Goal: Task Accomplishment & Management: Complete application form

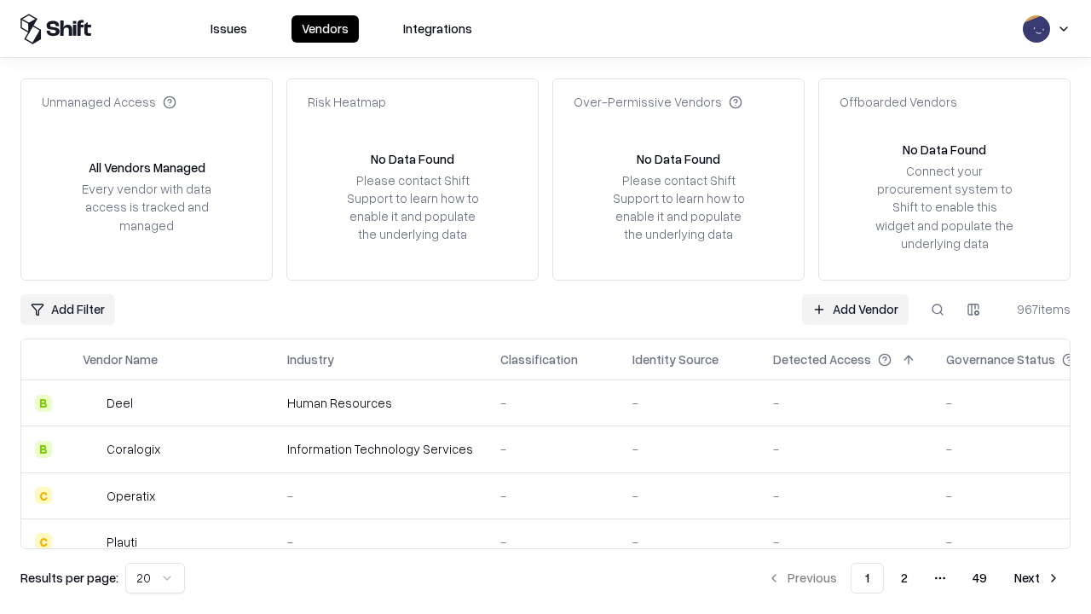
click at [855, 309] on link "Add Vendor" at bounding box center [855, 309] width 107 height 31
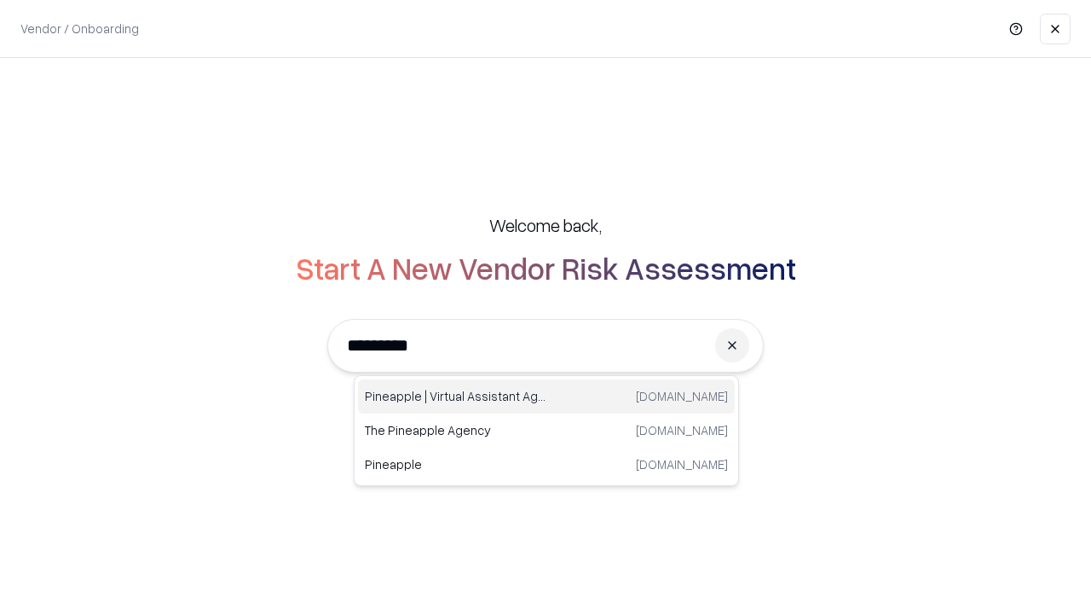
click at [546, 396] on div "Pineapple | Virtual Assistant Agency [DOMAIN_NAME]" at bounding box center [546, 396] width 377 height 34
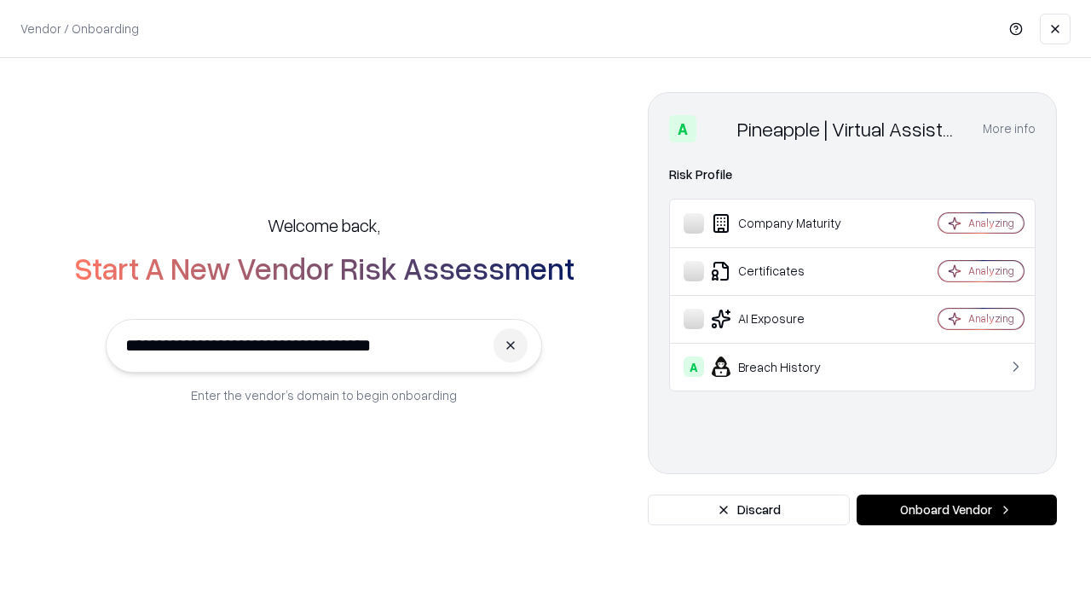
type input "**********"
click at [956, 510] on button "Onboard Vendor" at bounding box center [957, 509] width 200 height 31
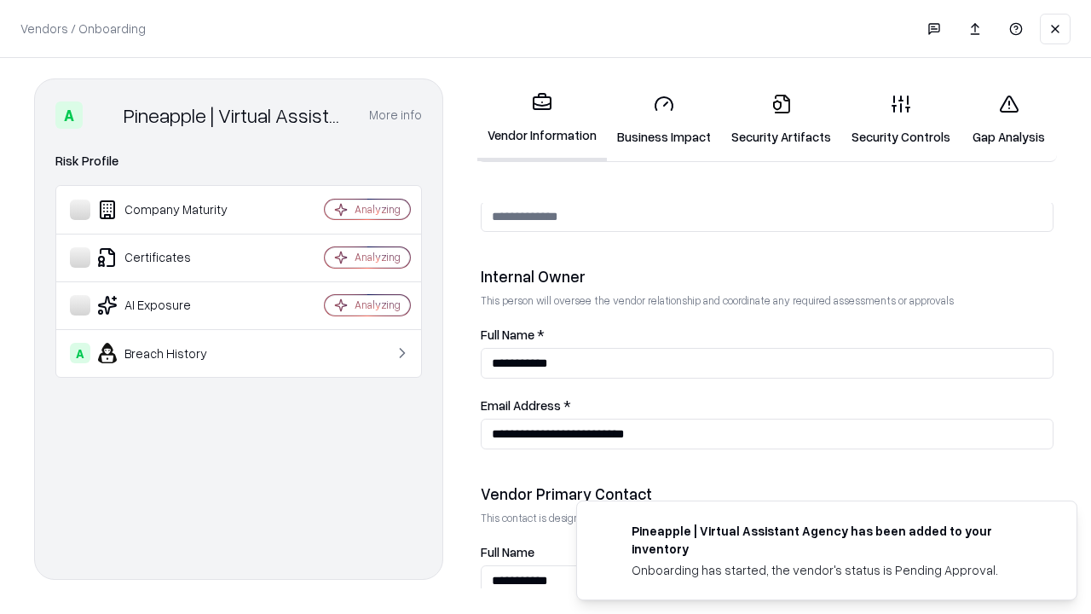
scroll to position [883, 0]
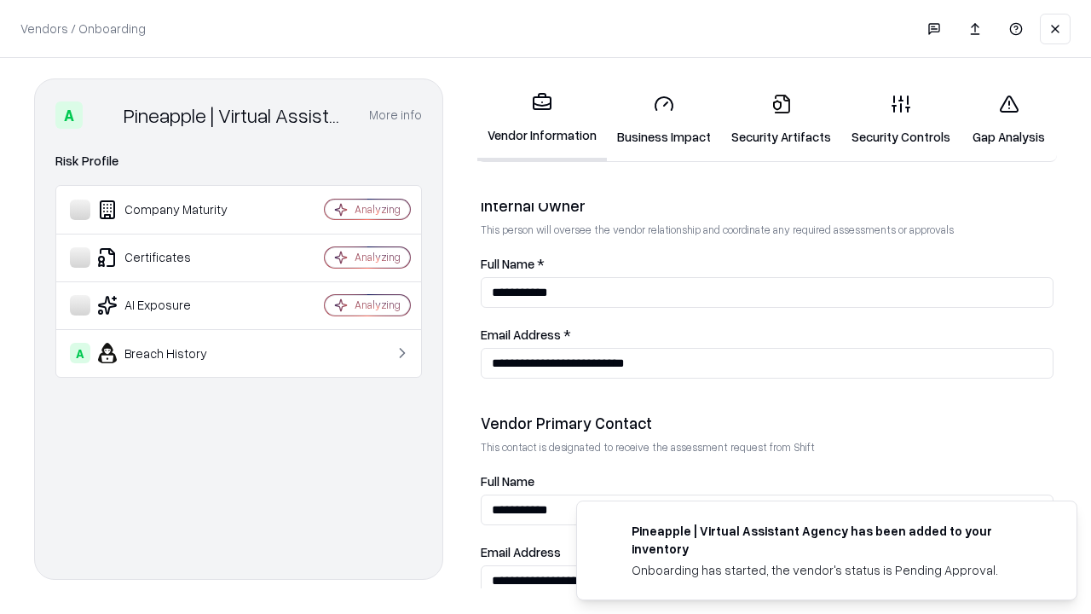
click at [664, 119] on link "Business Impact" at bounding box center [664, 119] width 114 height 79
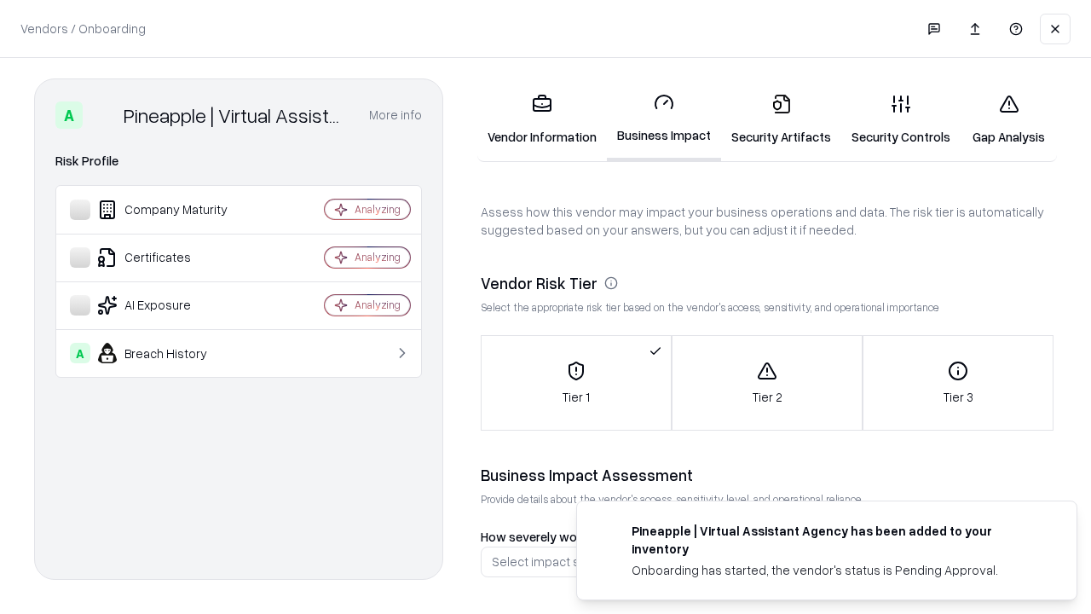
click at [1008, 119] on link "Gap Analysis" at bounding box center [1009, 119] width 96 height 79
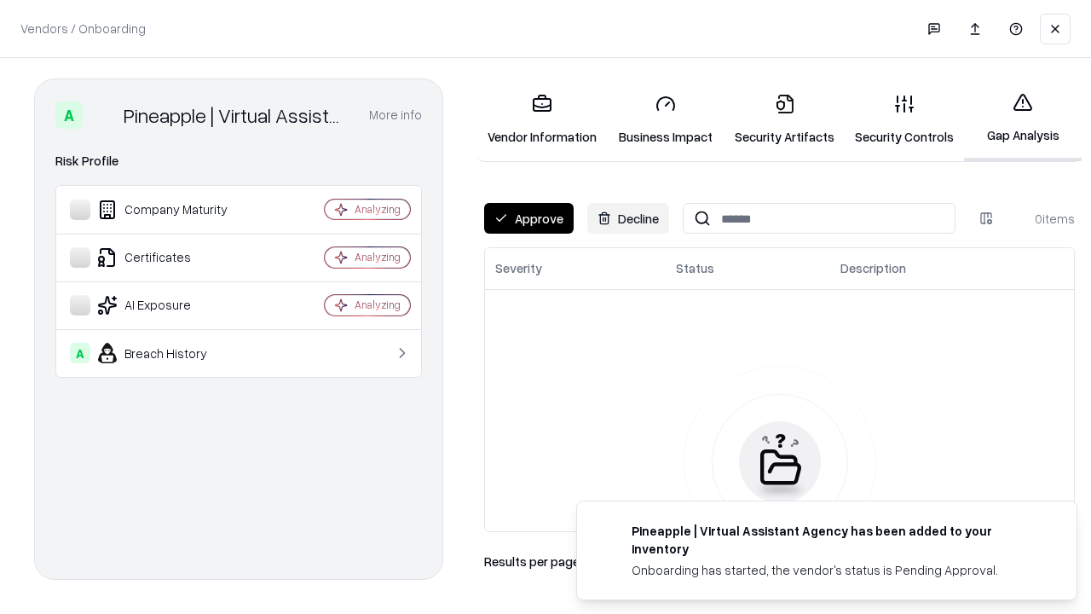
click at [529, 218] on button "Approve" at bounding box center [529, 218] width 90 height 31
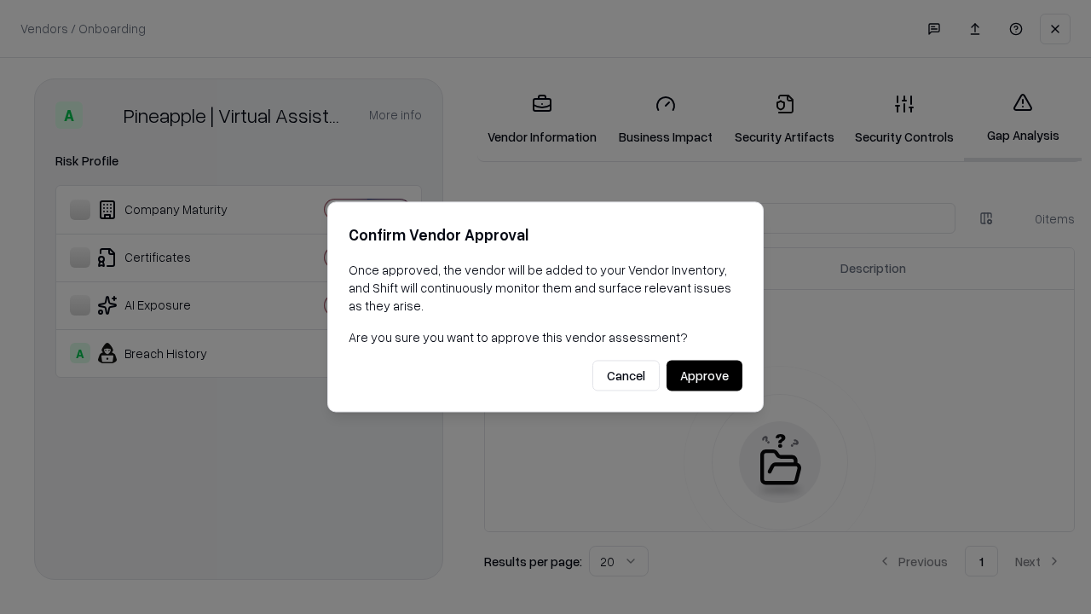
click at [704, 375] on button "Approve" at bounding box center [705, 376] width 76 height 31
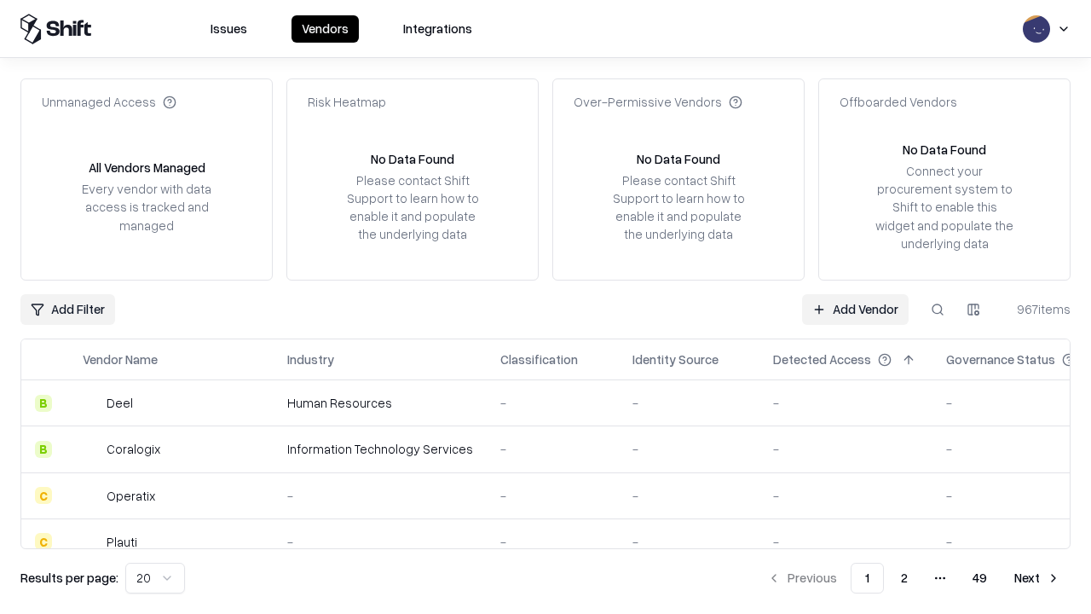
type input "**********"
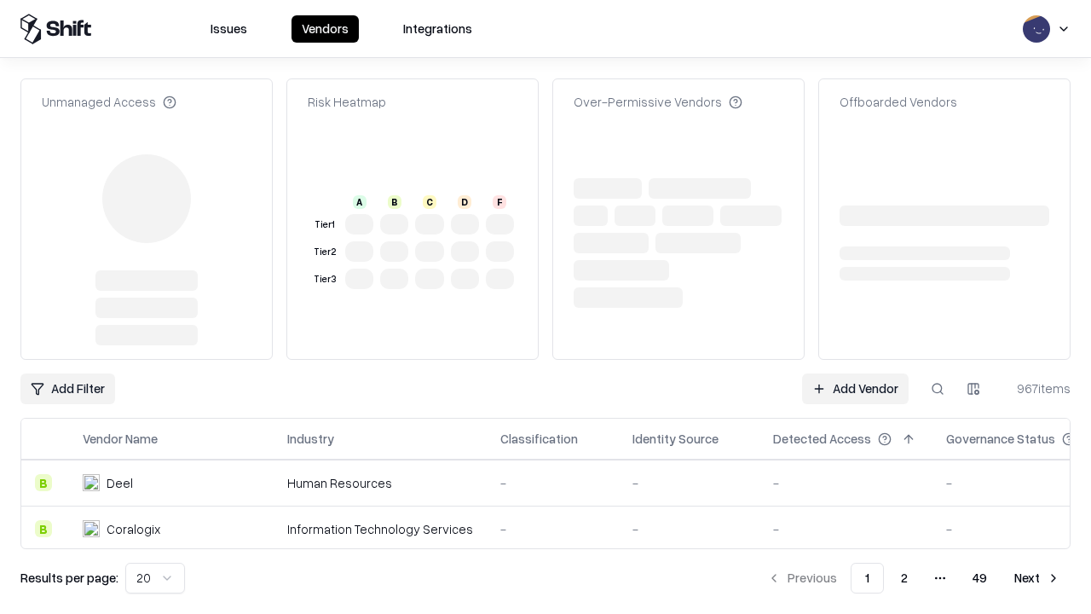
click at [855, 389] on link "Add Vendor" at bounding box center [855, 388] width 107 height 31
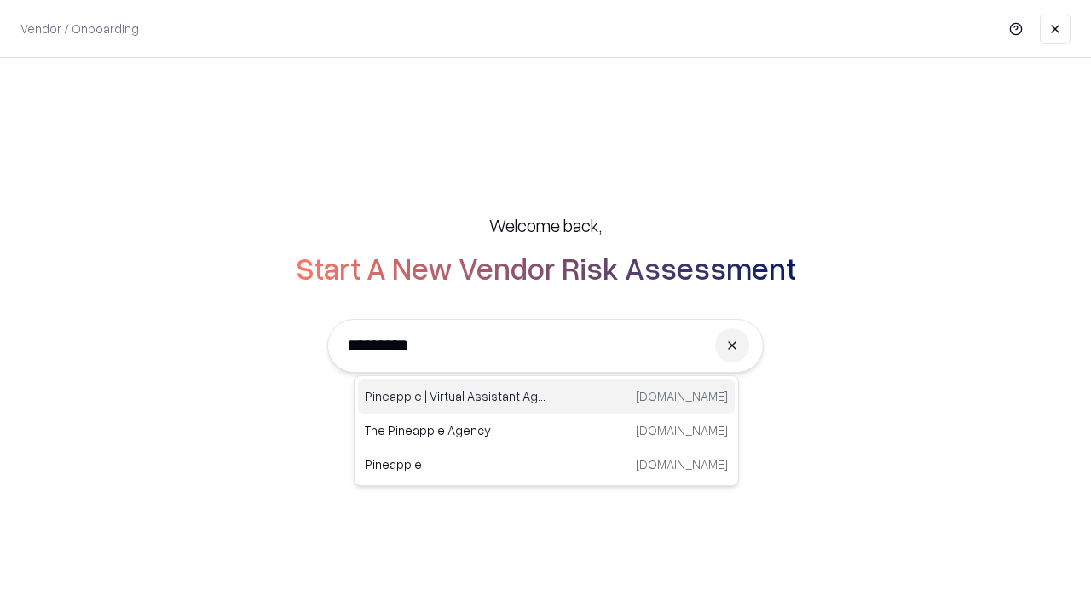
click at [546, 396] on div "Pineapple | Virtual Assistant Agency [DOMAIN_NAME]" at bounding box center [546, 396] width 377 height 34
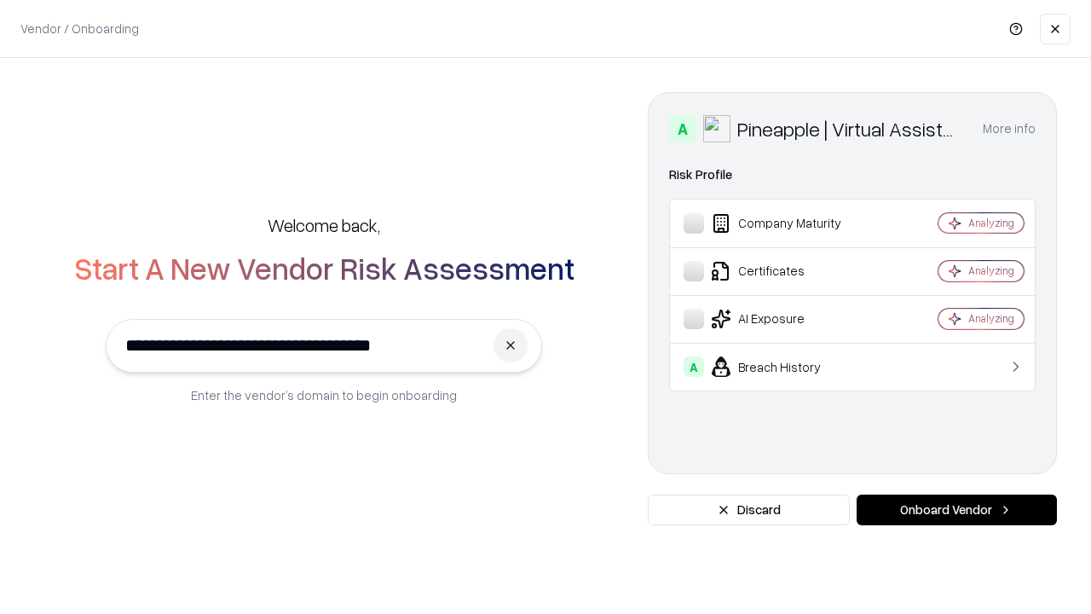
type input "**********"
click at [956, 510] on button "Onboard Vendor" at bounding box center [957, 509] width 200 height 31
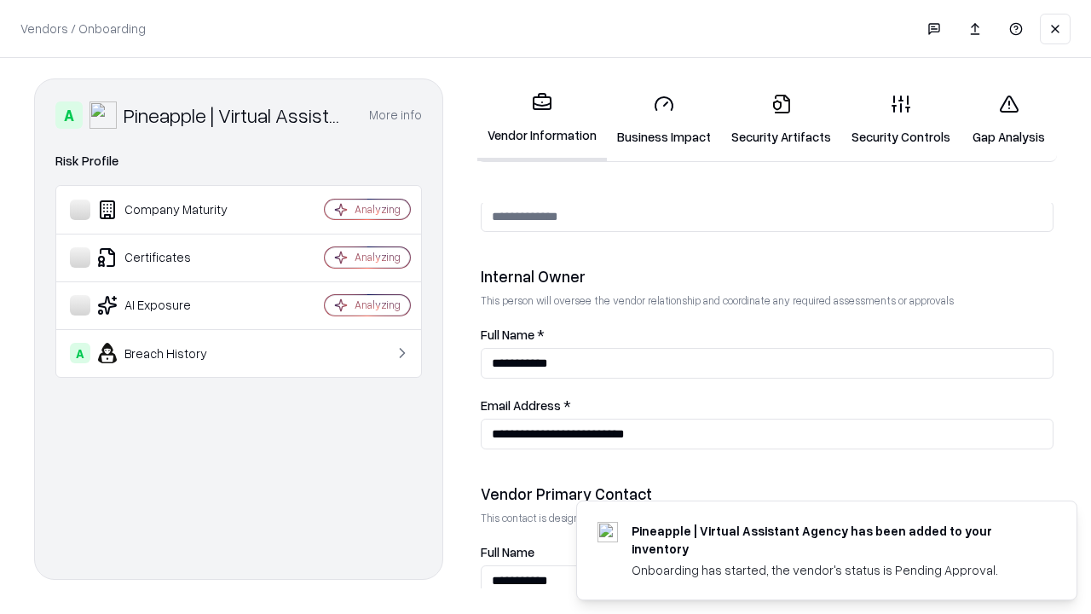
scroll to position [883, 0]
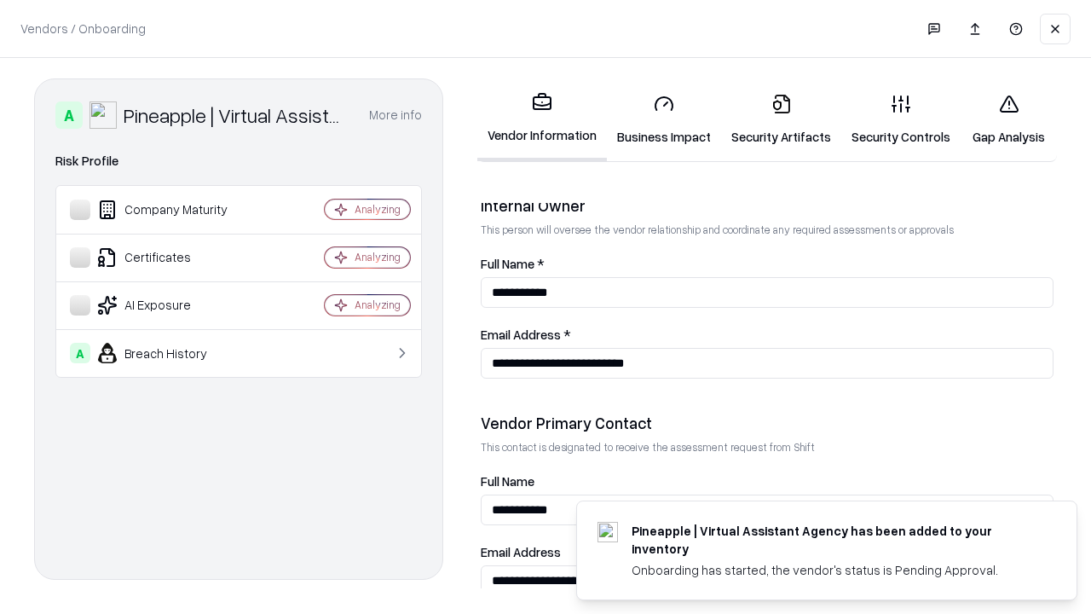
click at [1008, 119] on link "Gap Analysis" at bounding box center [1009, 119] width 96 height 79
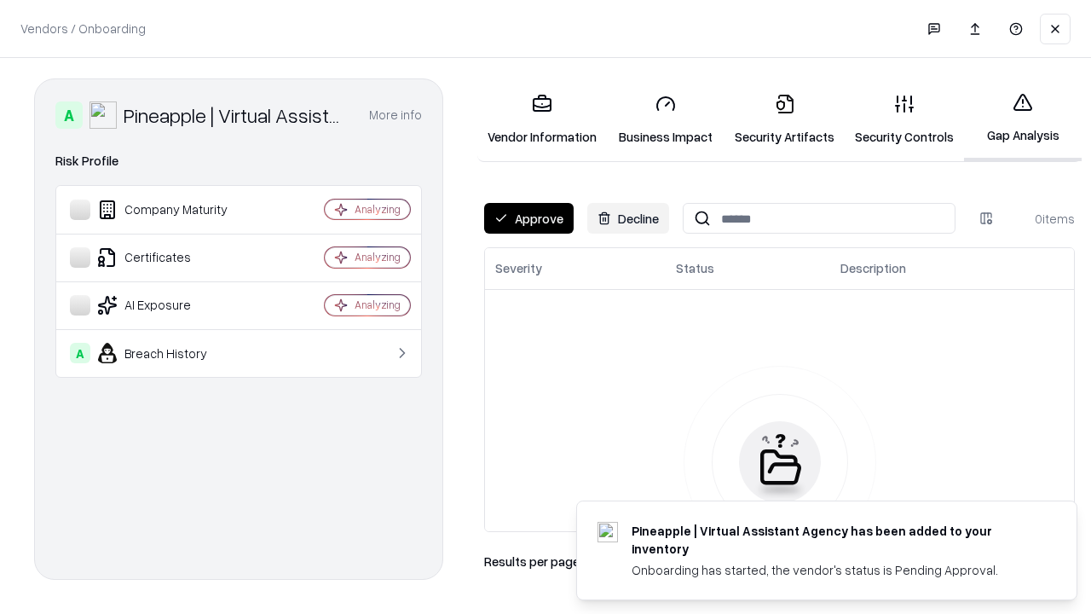
click at [529, 218] on button "Approve" at bounding box center [529, 218] width 90 height 31
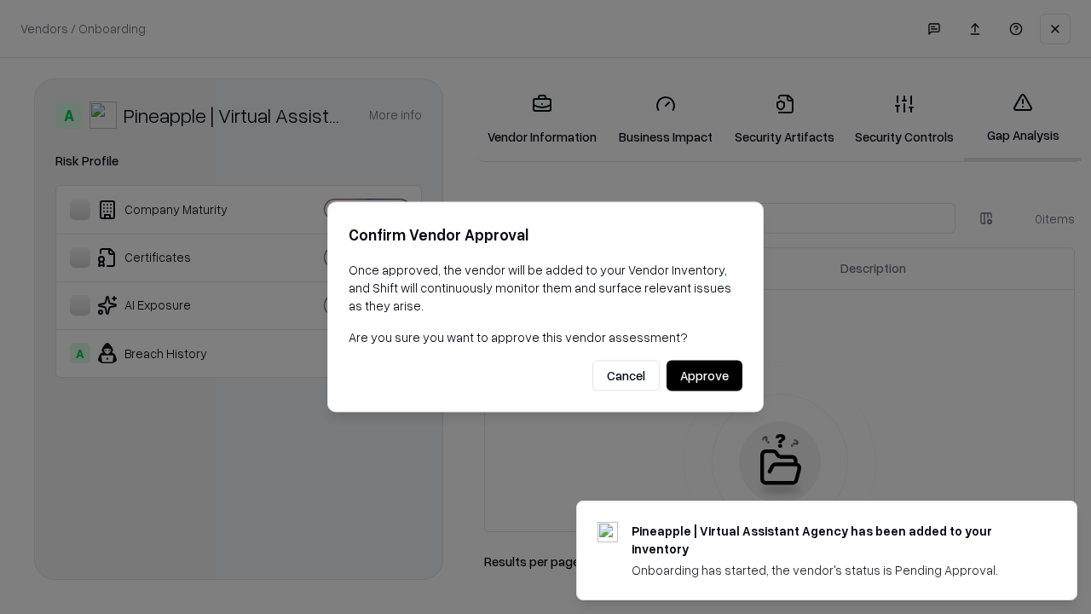
click at [704, 375] on button "Approve" at bounding box center [705, 376] width 76 height 31
